Goal: Transaction & Acquisition: Purchase product/service

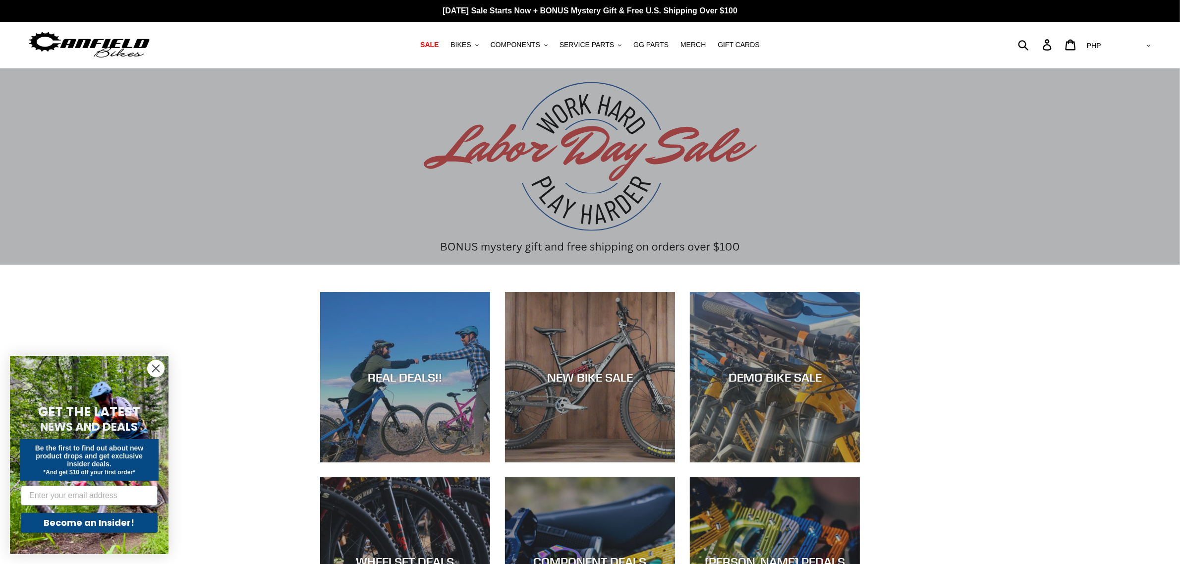
click at [159, 373] on circle "Close dialog" at bounding box center [156, 368] width 16 height 16
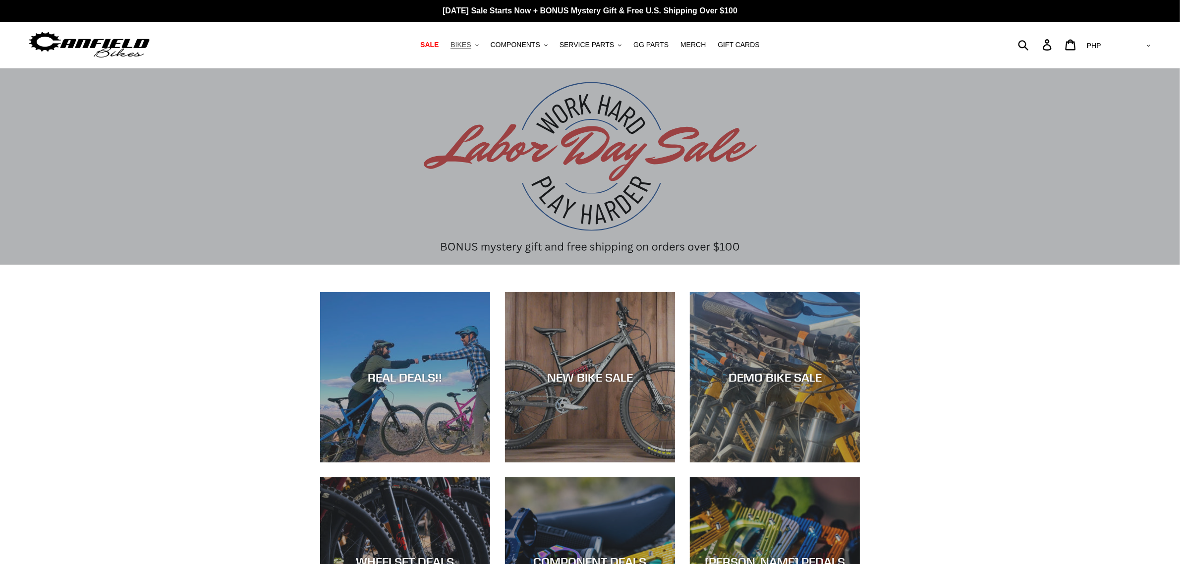
click at [483, 47] on button "BIKES .cls-1{fill:#231f20}" at bounding box center [465, 44] width 38 height 13
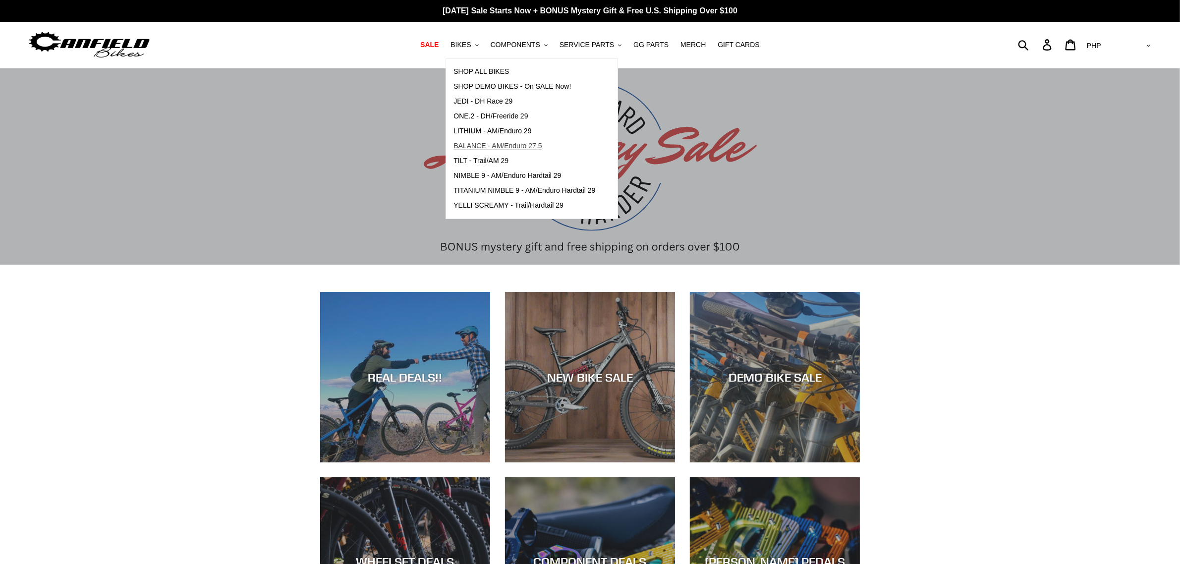
click at [506, 144] on span "BALANCE - AM/Enduro 27.5" at bounding box center [498, 146] width 88 height 8
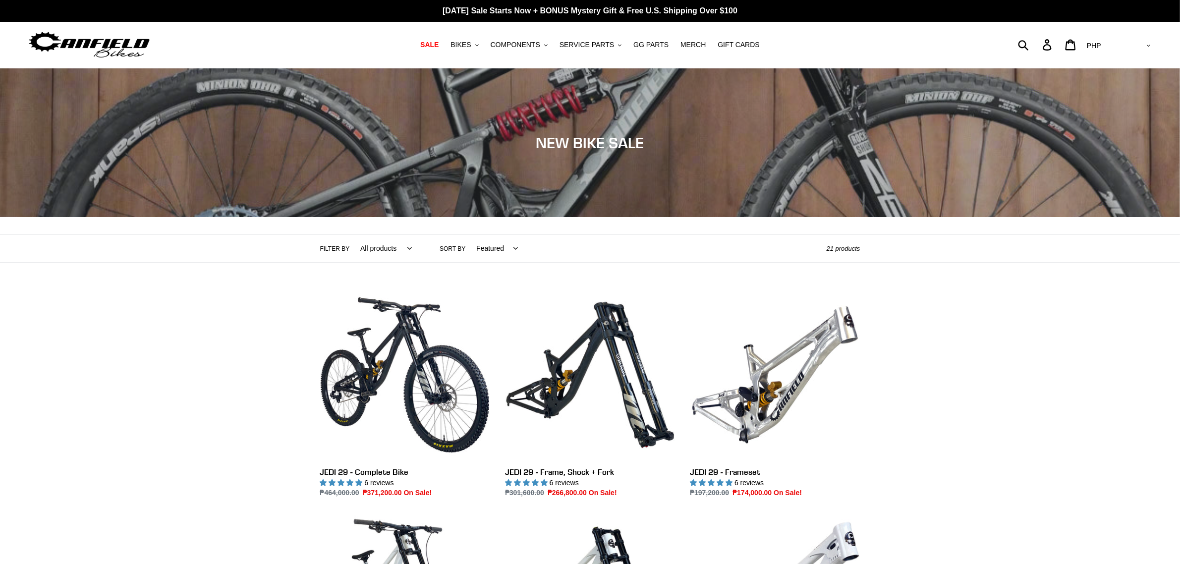
click at [1141, 45] on select "AED AFN ALL AMD ANG AUD AWG AZN BAM BBD BDT BGN BIF BND BOB BSD BWP BZD CAD CDF…" at bounding box center [1118, 46] width 70 height 18
select select "USD"
click at [1123, 37] on select "AED AFN ALL AMD ANG AUD AWG AZN BAM BBD BDT BGN BIF BND BOB BSD BWP BZD CAD CDF…" at bounding box center [1118, 46] width 70 height 18
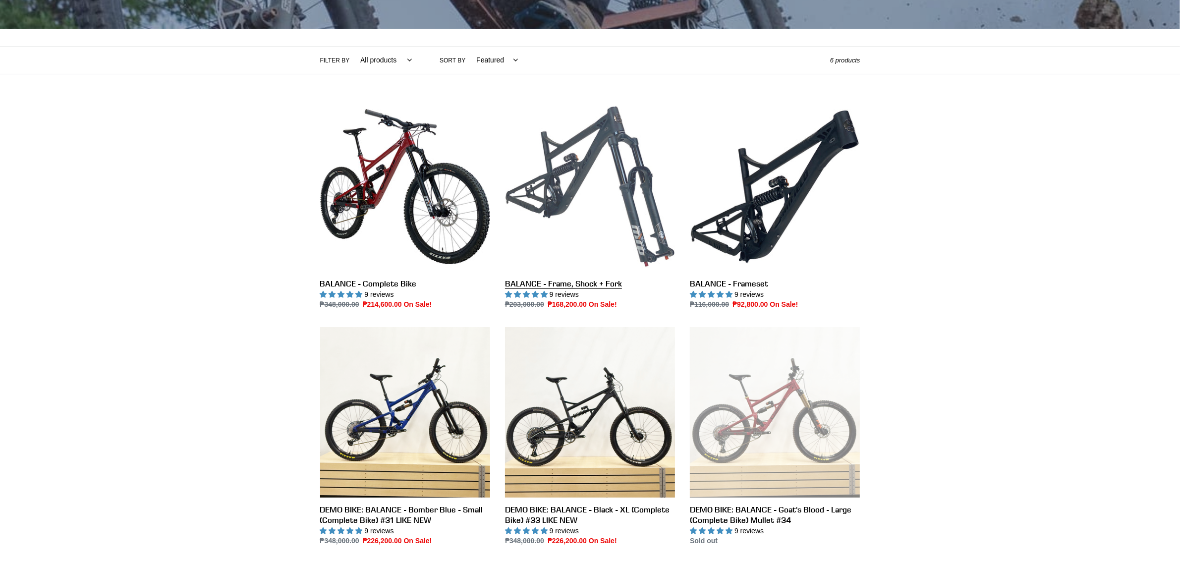
scroll to position [248, 0]
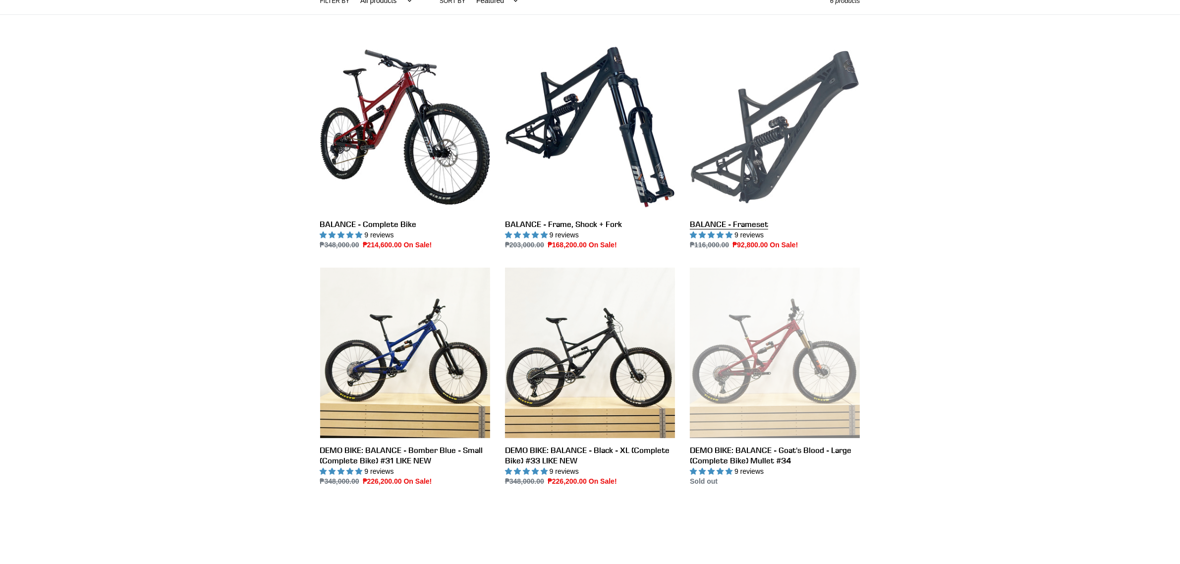
click at [762, 157] on link "BALANCE - Frameset" at bounding box center [775, 146] width 170 height 209
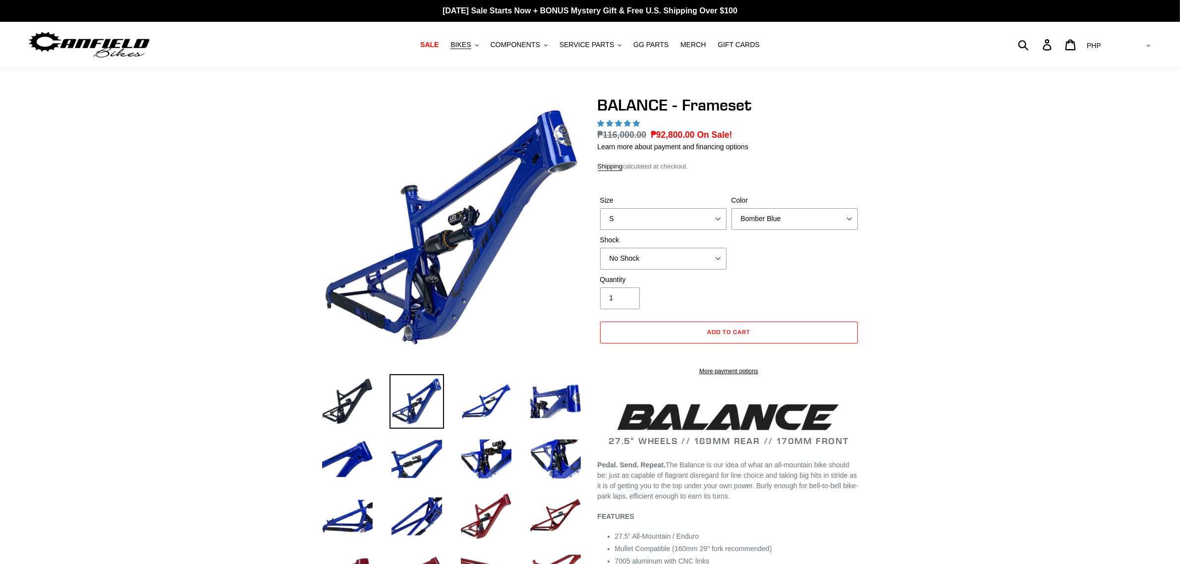
select select "highest-rating"
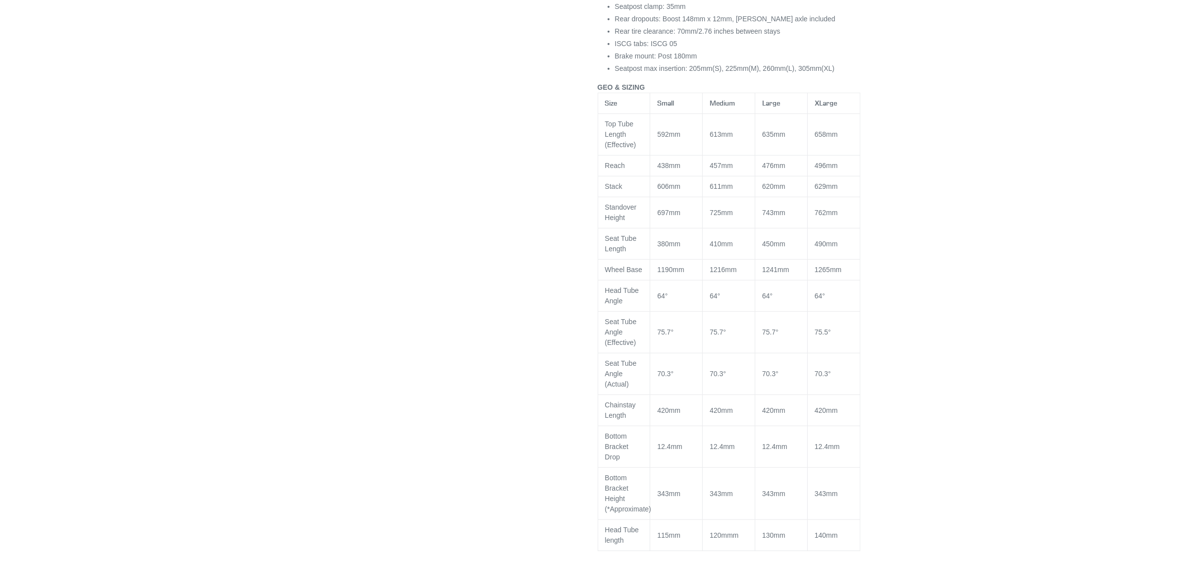
scroll to position [929, 0]
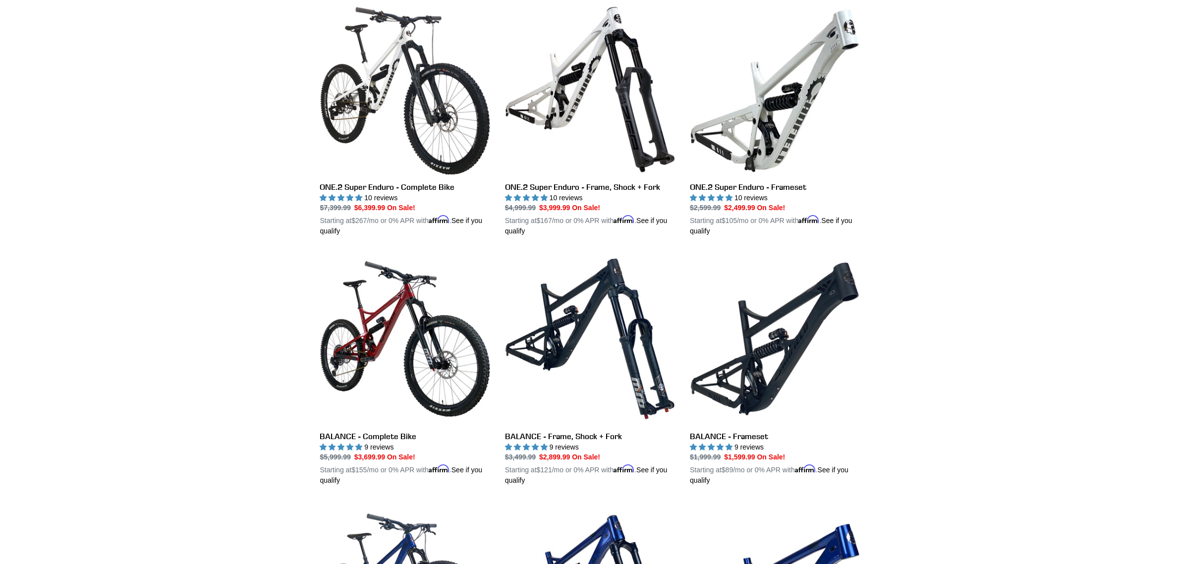
scroll to position [805, 0]
